Goal: Task Accomplishment & Management: Complete application form

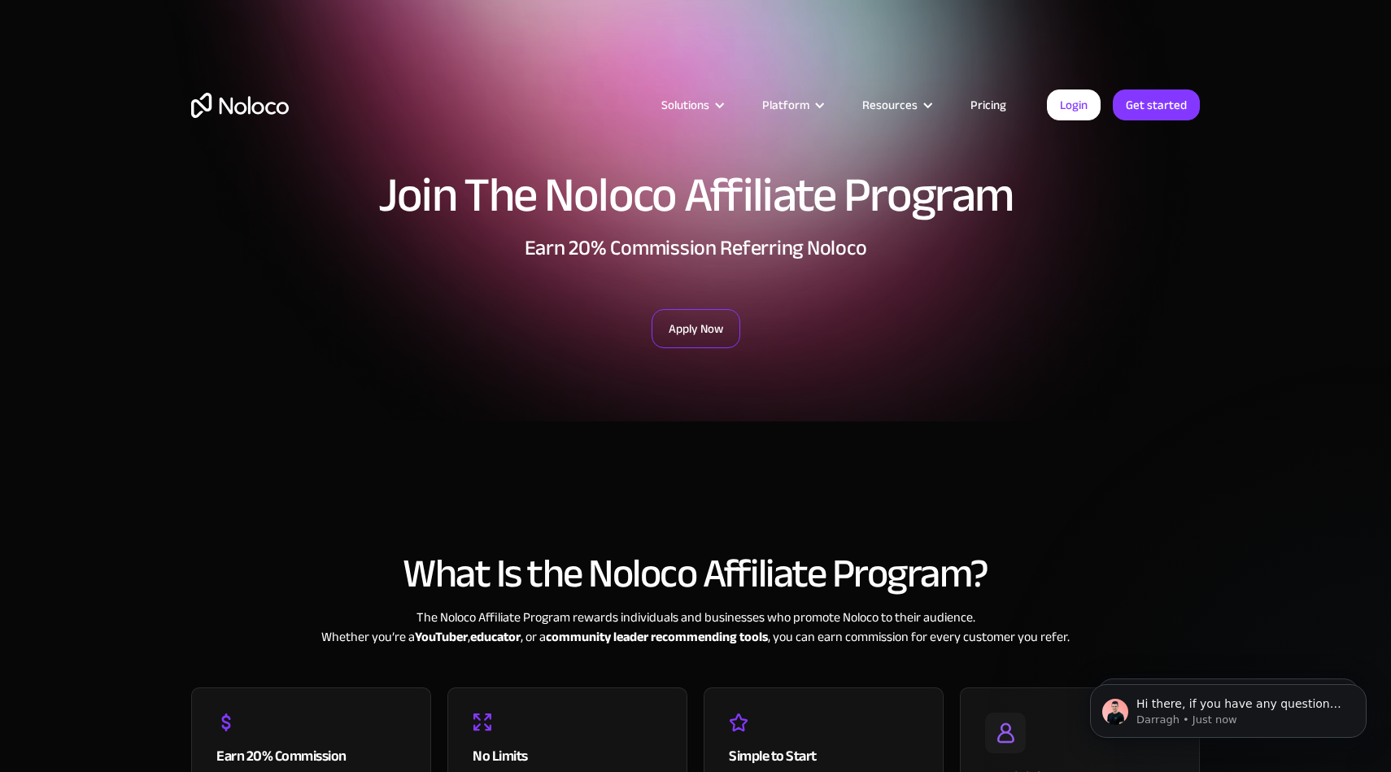
click at [699, 330] on link "Apply Now" at bounding box center [695, 328] width 89 height 39
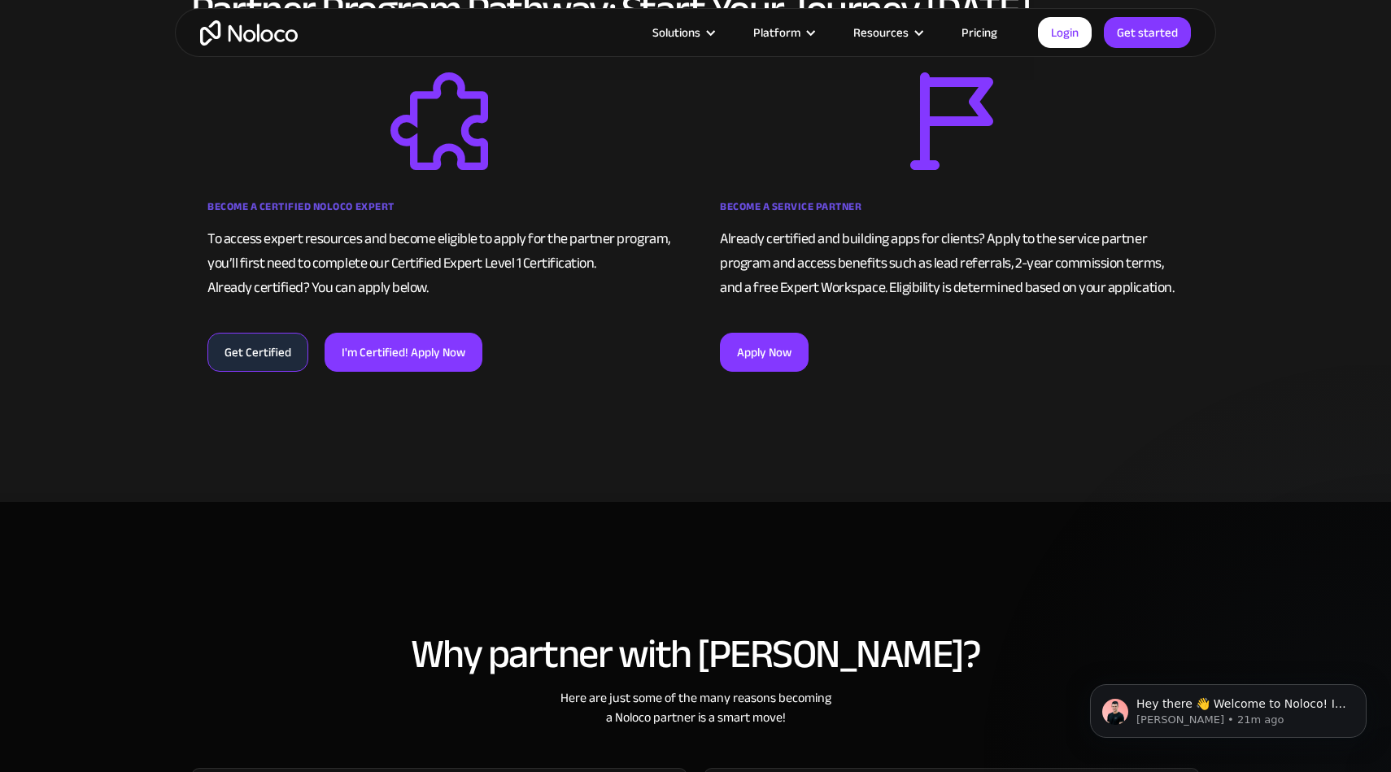
scroll to position [1164, 0]
